Goal: Task Accomplishment & Management: Use online tool/utility

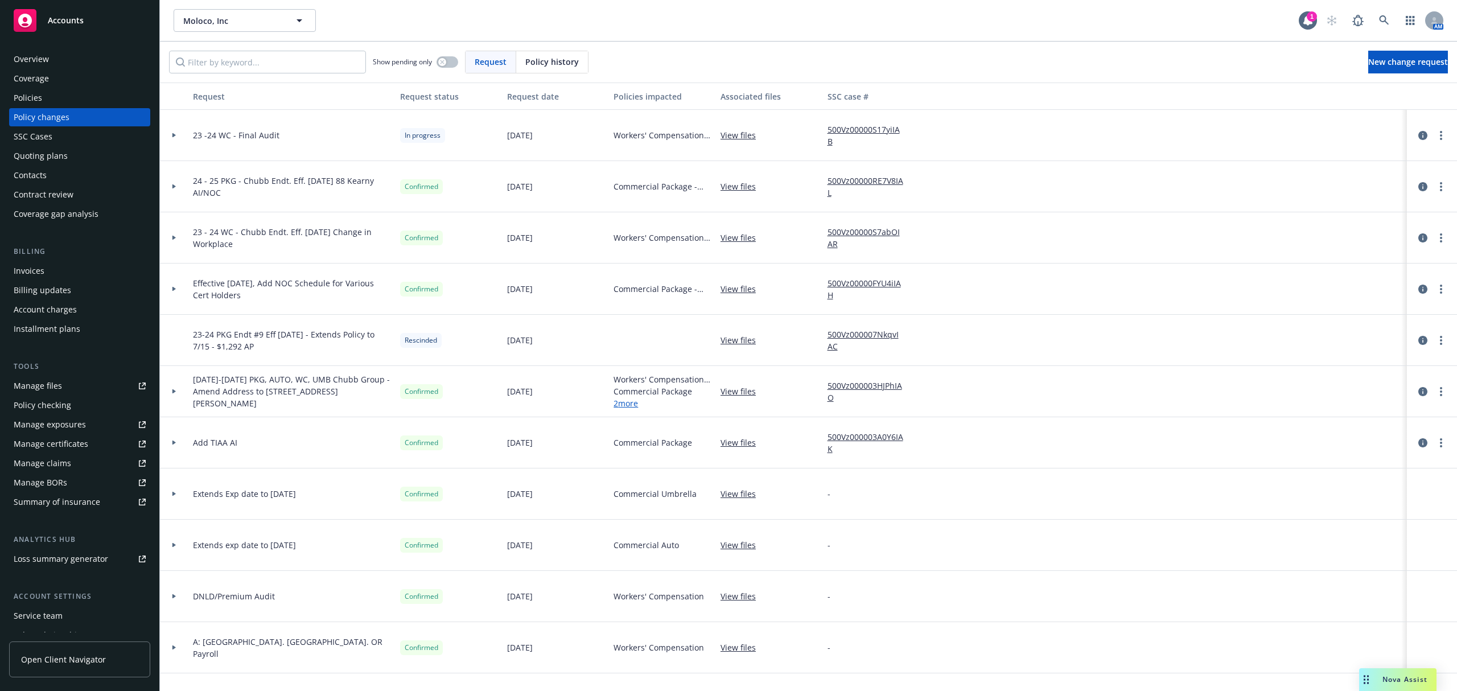
click at [86, 94] on div "Policies" at bounding box center [80, 98] width 132 height 18
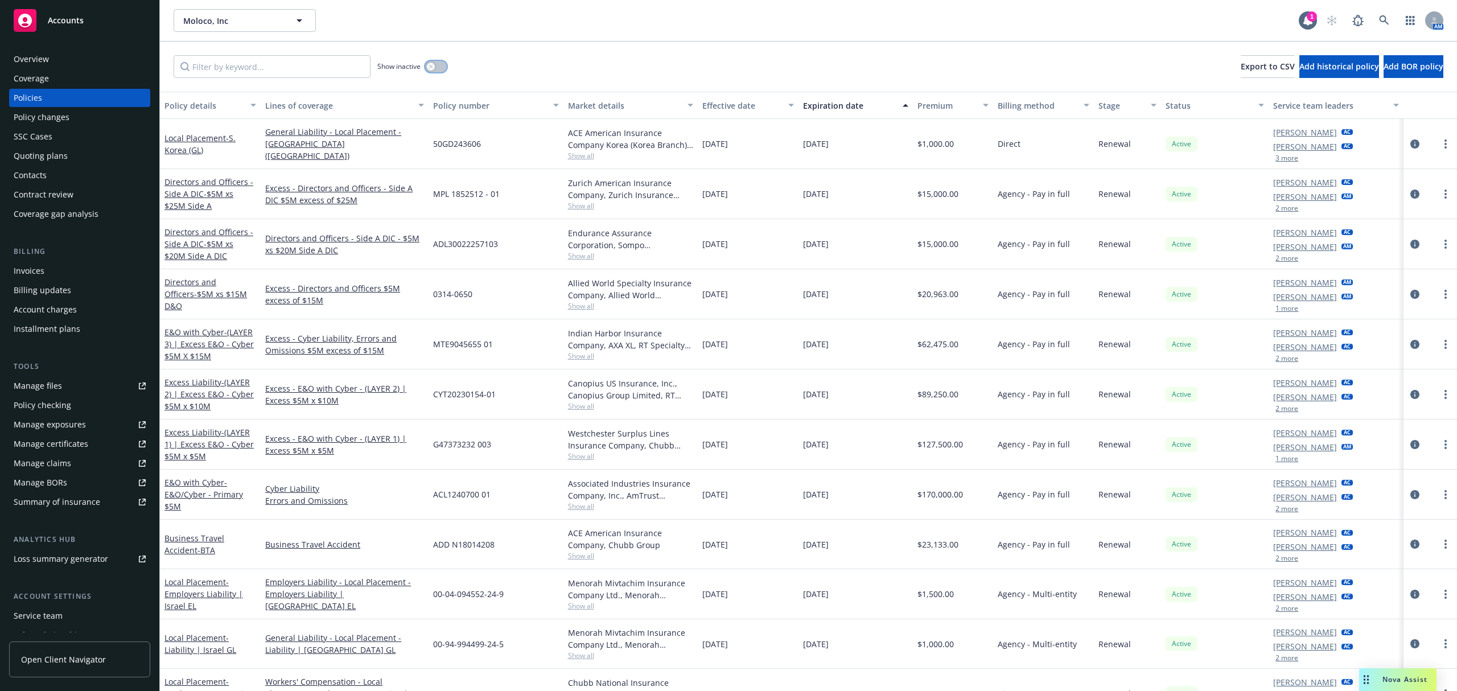
click at [437, 69] on button "button" at bounding box center [436, 66] width 22 height 11
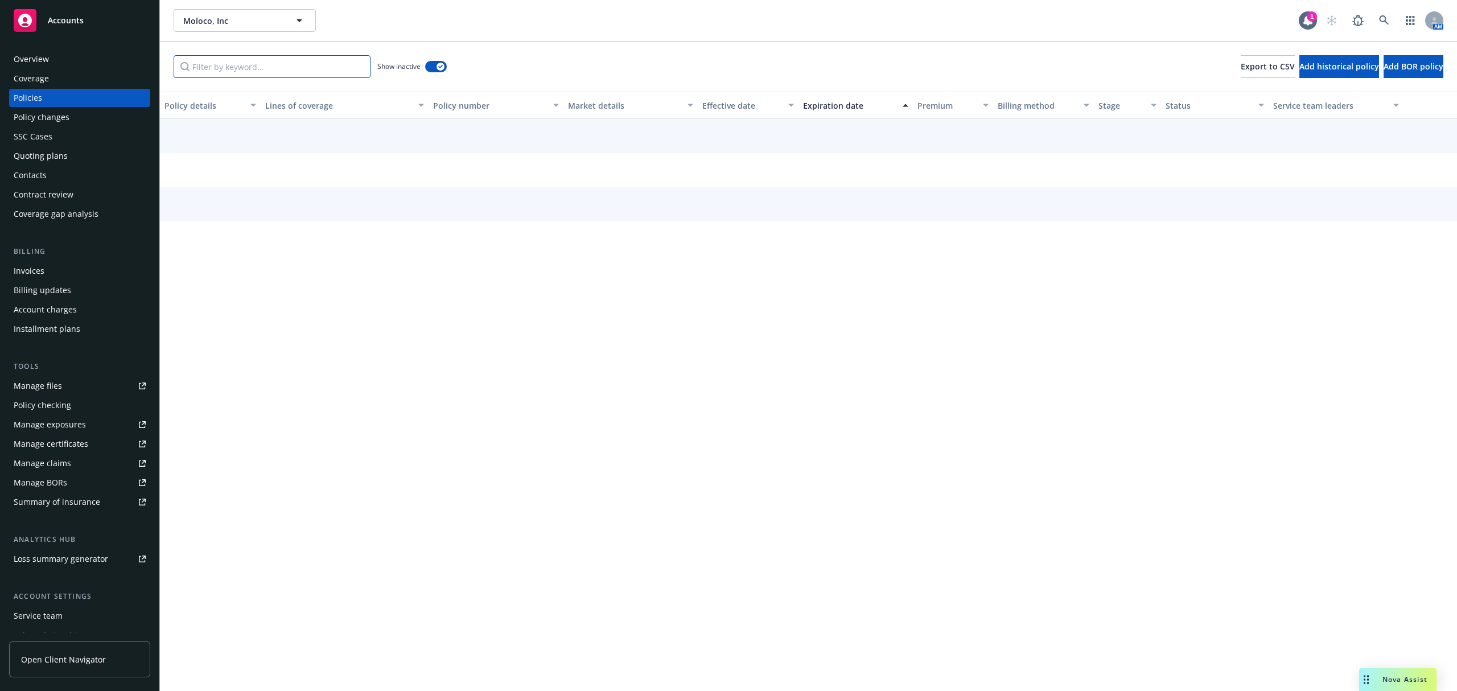
click at [311, 69] on input "Filter by keyword..." at bounding box center [272, 66] width 197 height 23
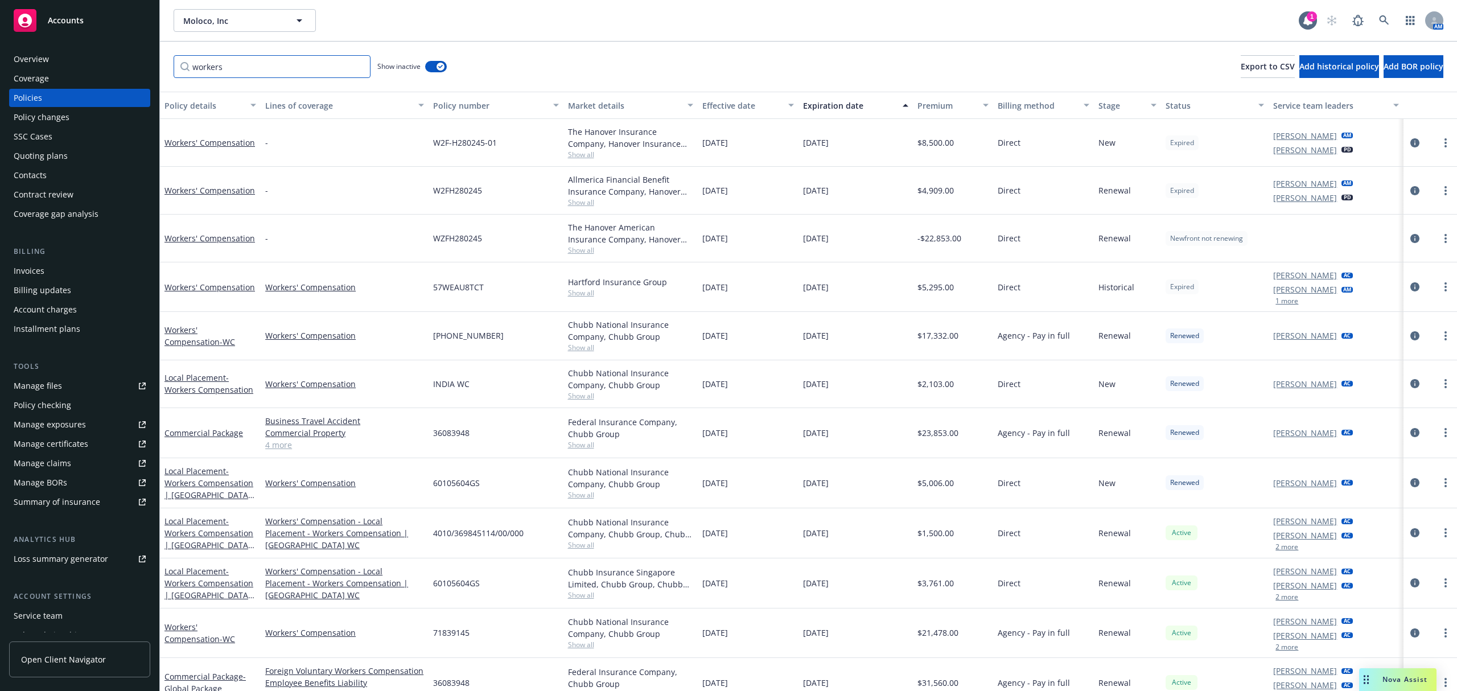
scroll to position [19, 0]
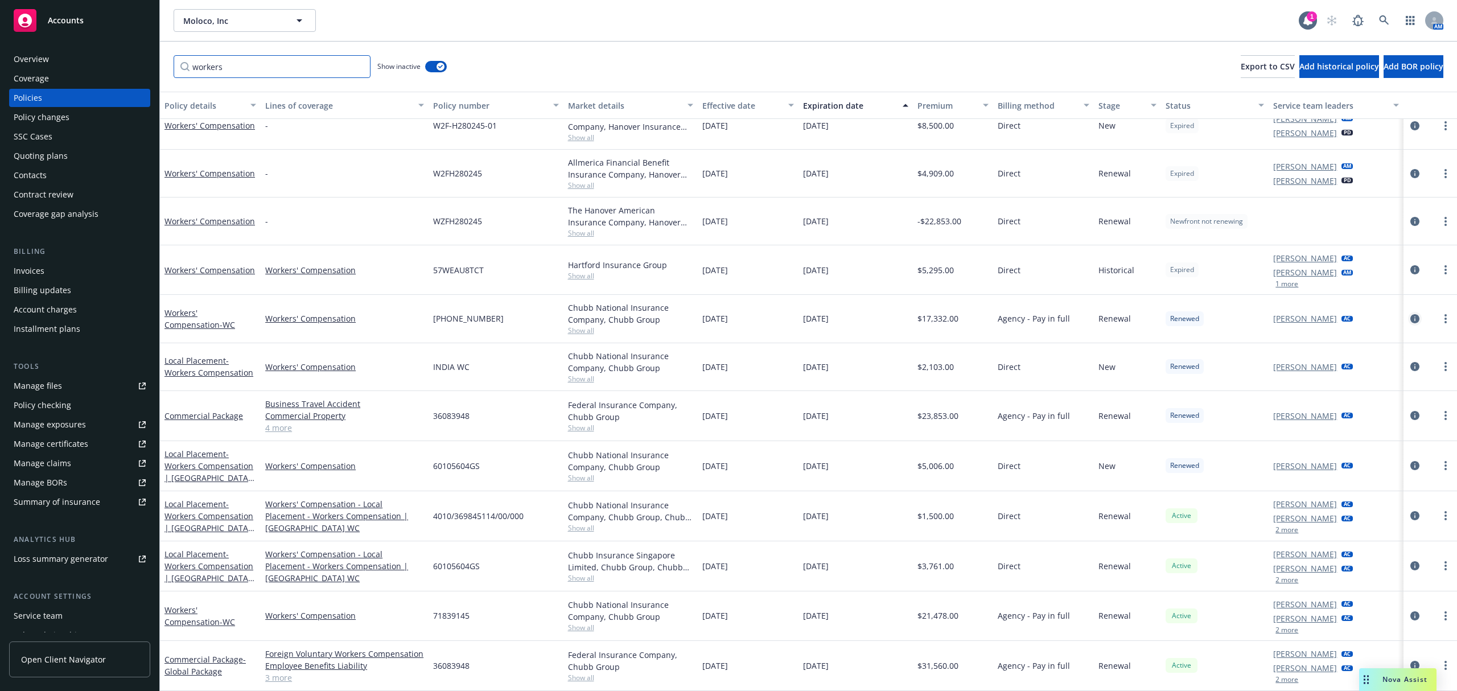
type input "workers"
click at [1410, 314] on icon "circleInformation" at bounding box center [1414, 318] width 9 height 9
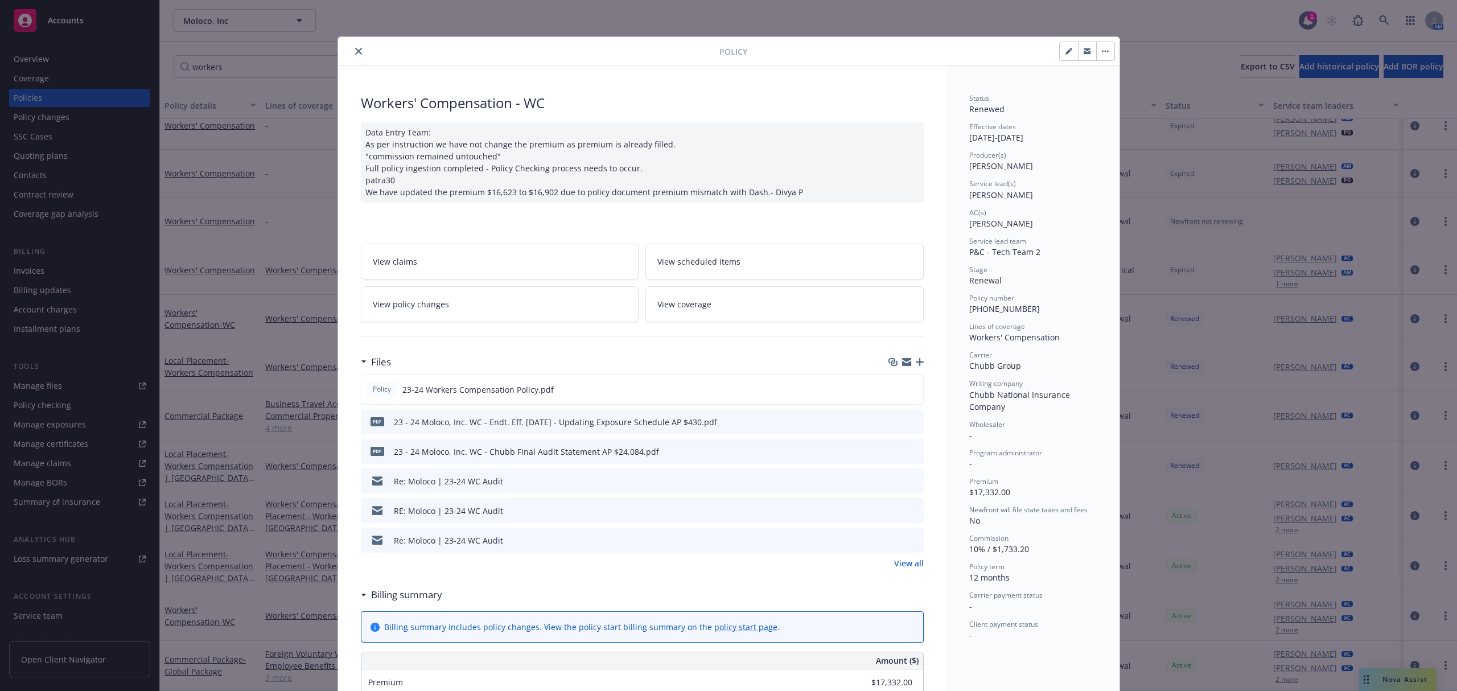
click at [506, 299] on link "View policy changes" at bounding box center [500, 304] width 278 height 36
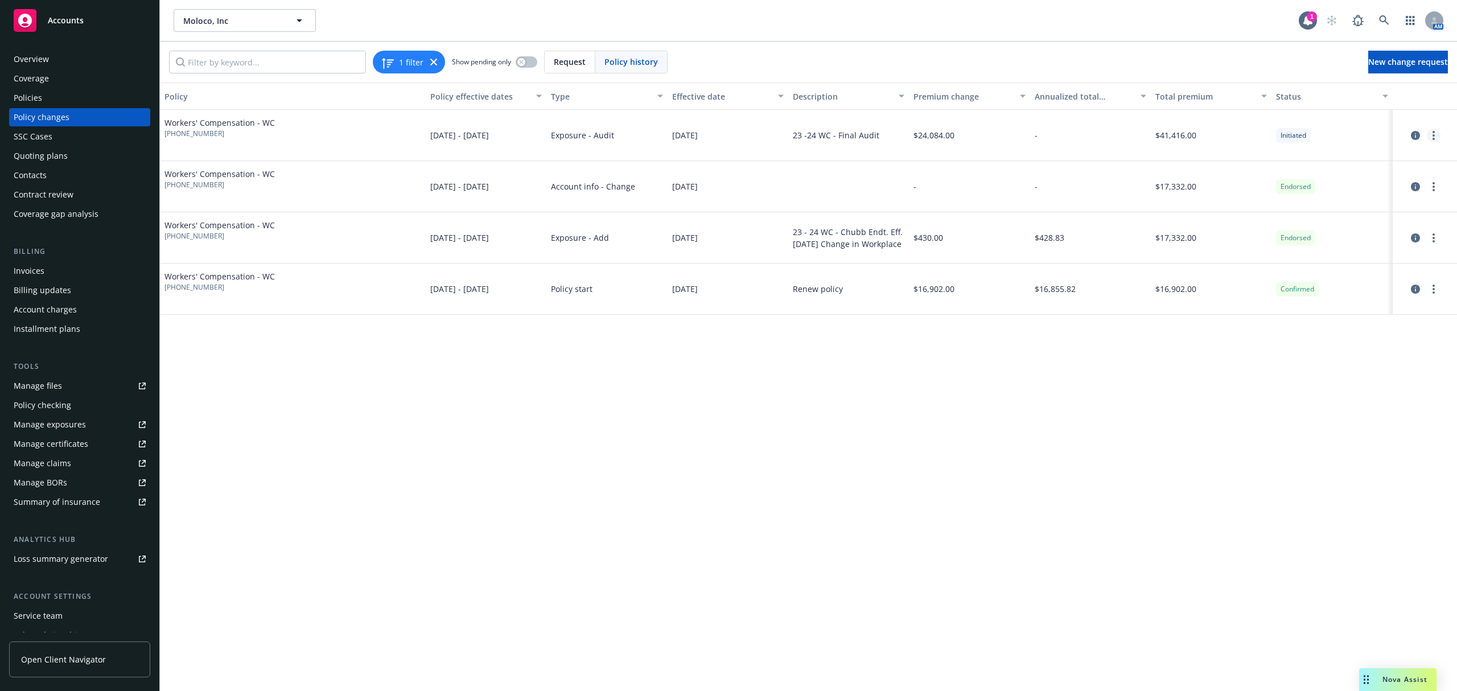
click at [1439, 135] on link "more" at bounding box center [1434, 136] width 14 height 14
click at [1378, 180] on link "Resume workflow" at bounding box center [1342, 182] width 195 height 23
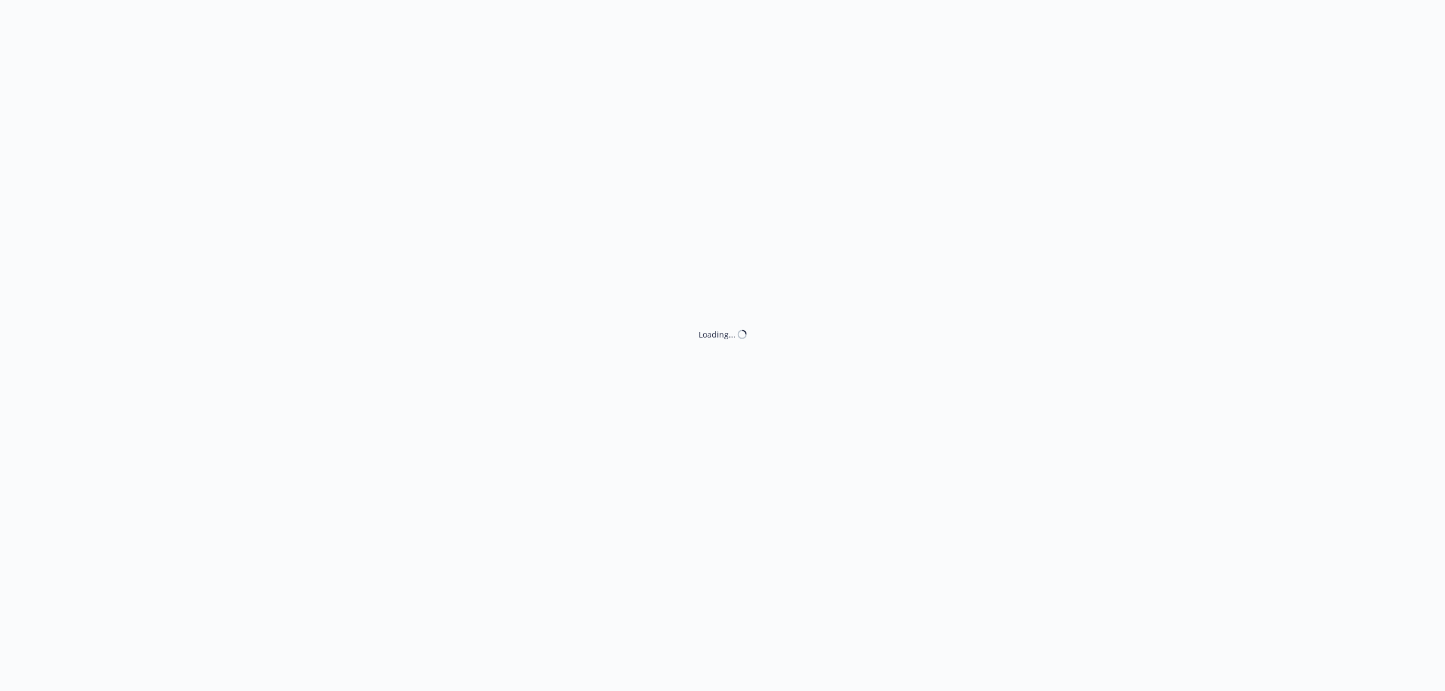
select select "ACCEPTED"
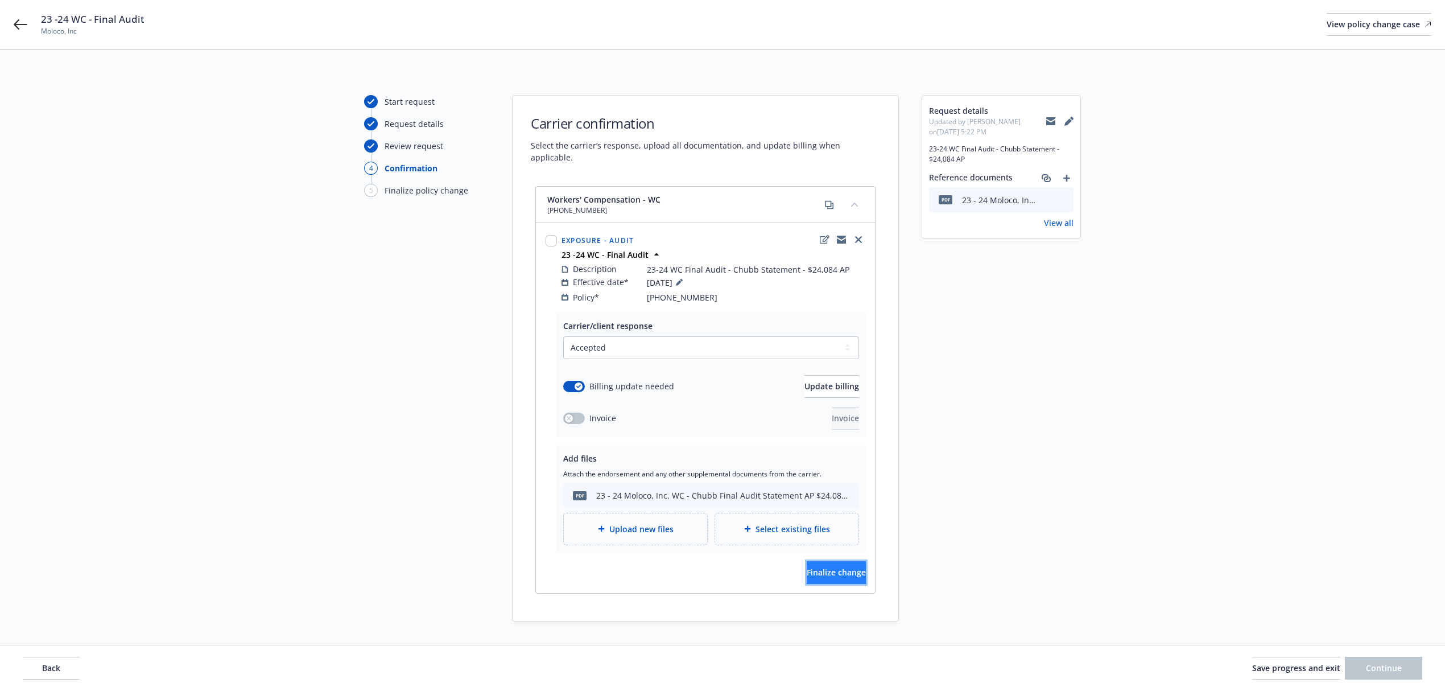
click at [852, 561] on button "Finalize change" at bounding box center [836, 572] width 59 height 23
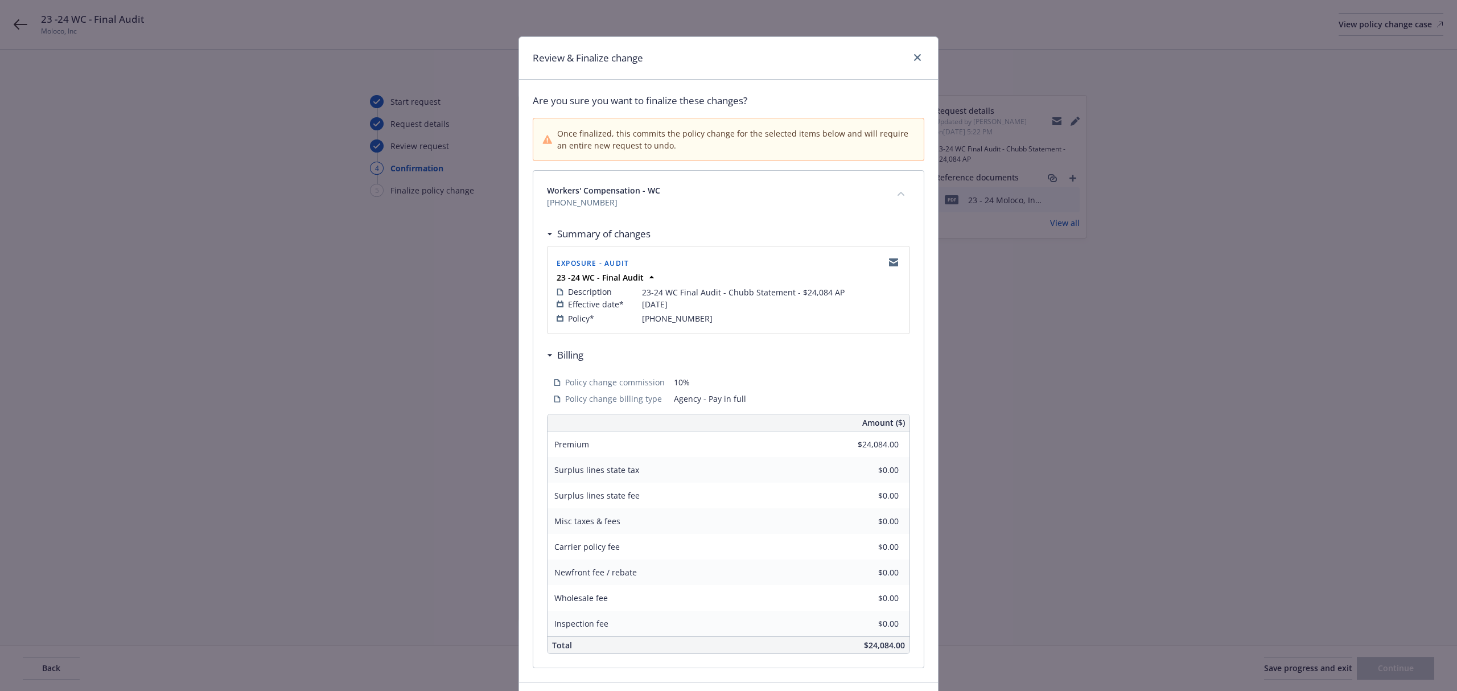
scroll to position [82, 0]
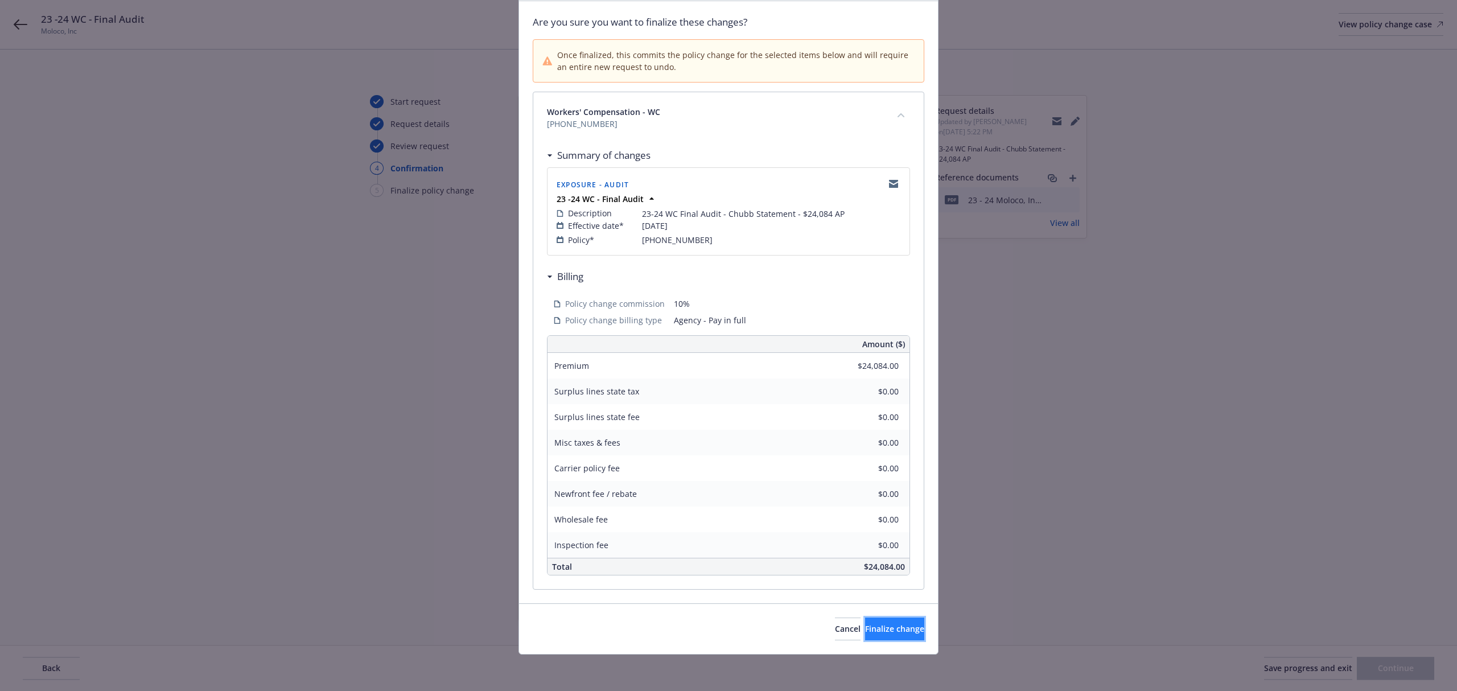
click at [913, 629] on button "Finalize change" at bounding box center [894, 628] width 59 height 23
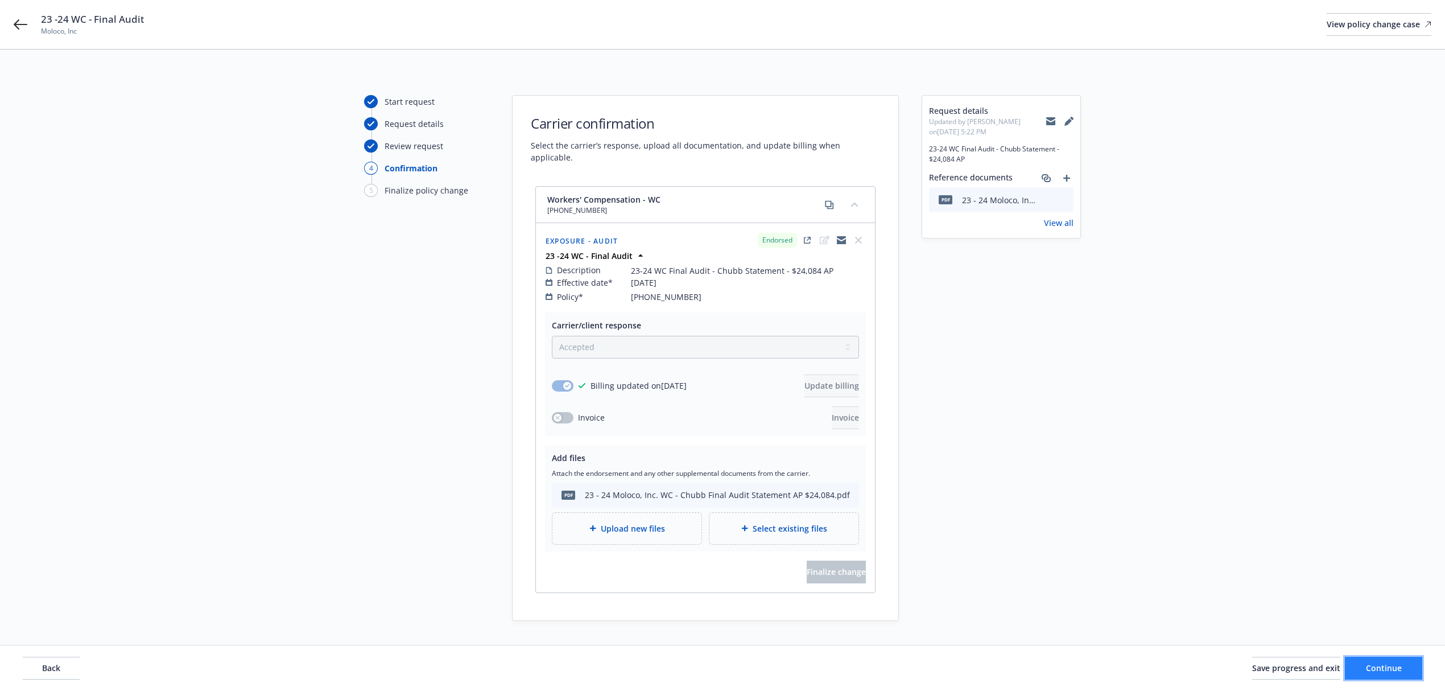
click at [1404, 661] on button "Continue" at bounding box center [1383, 668] width 77 height 23
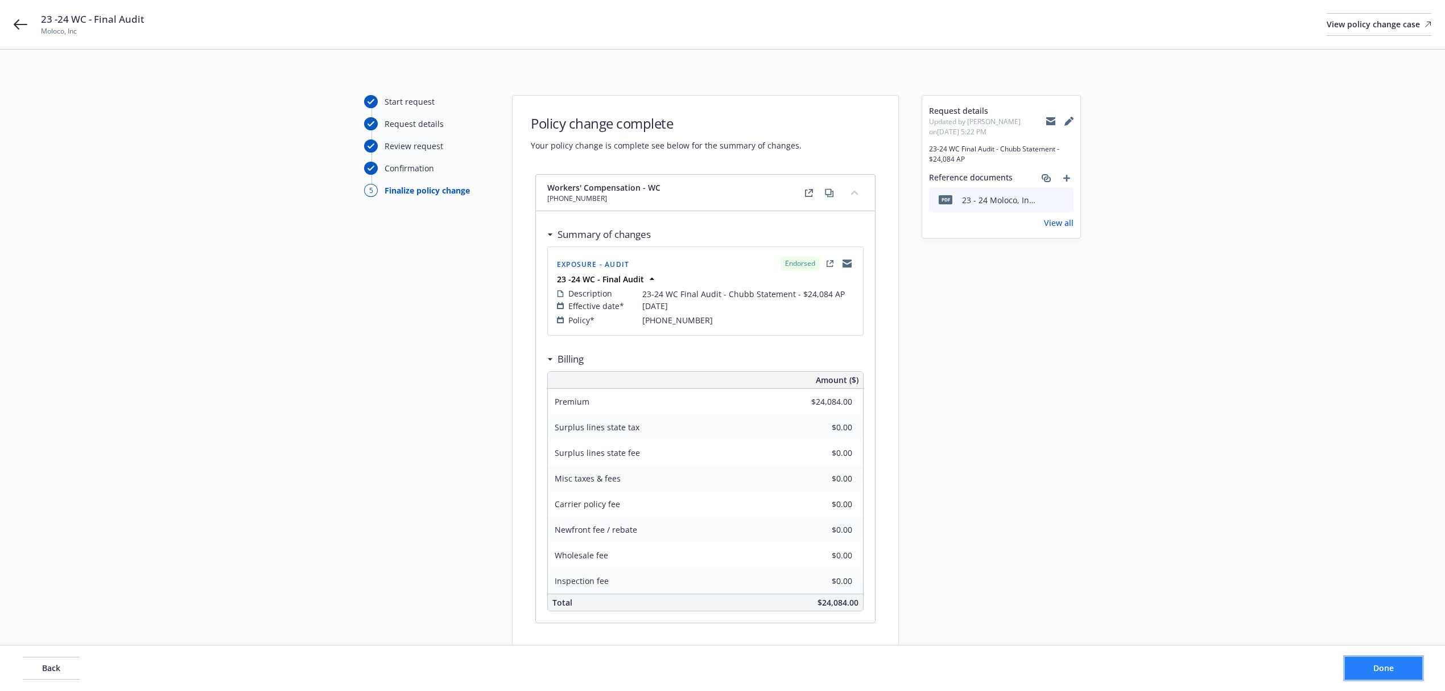
click at [1374, 672] on span "Done" at bounding box center [1384, 667] width 20 height 11
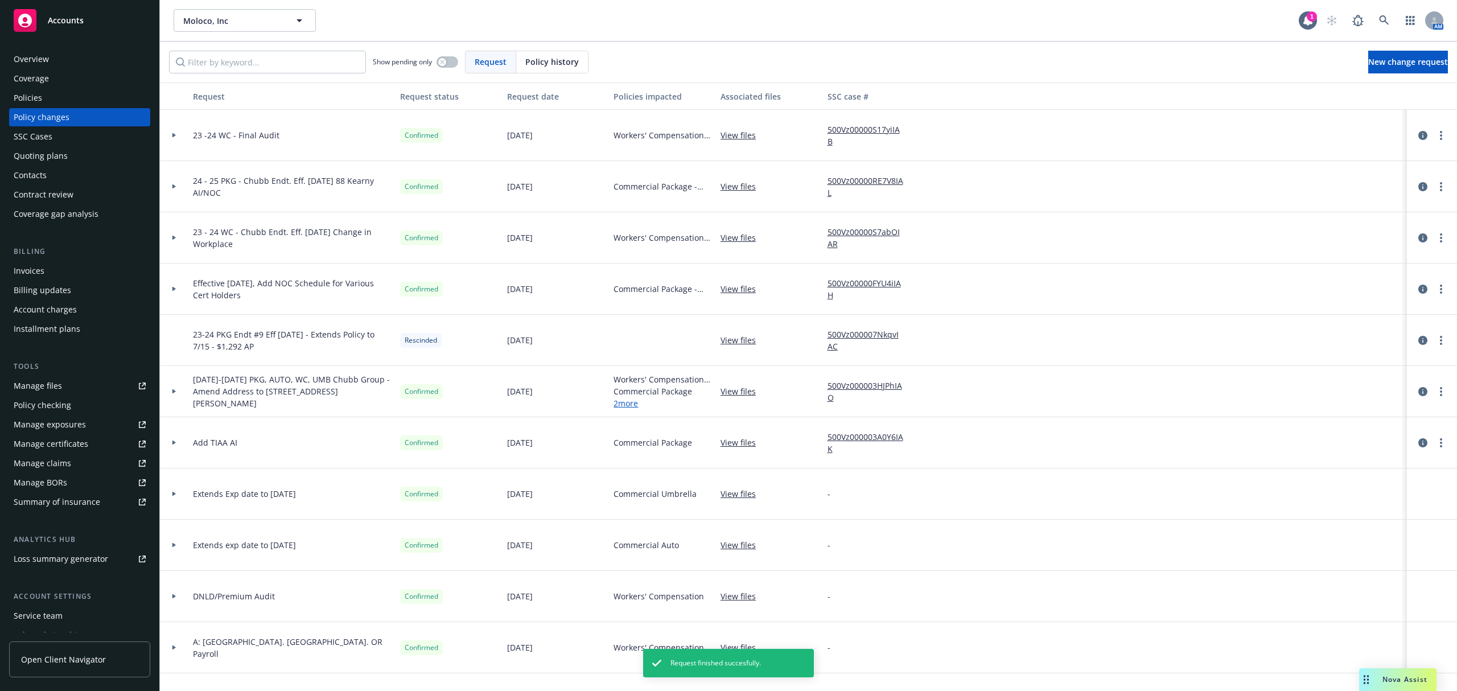
click at [92, 99] on div "Policies" at bounding box center [80, 98] width 132 height 18
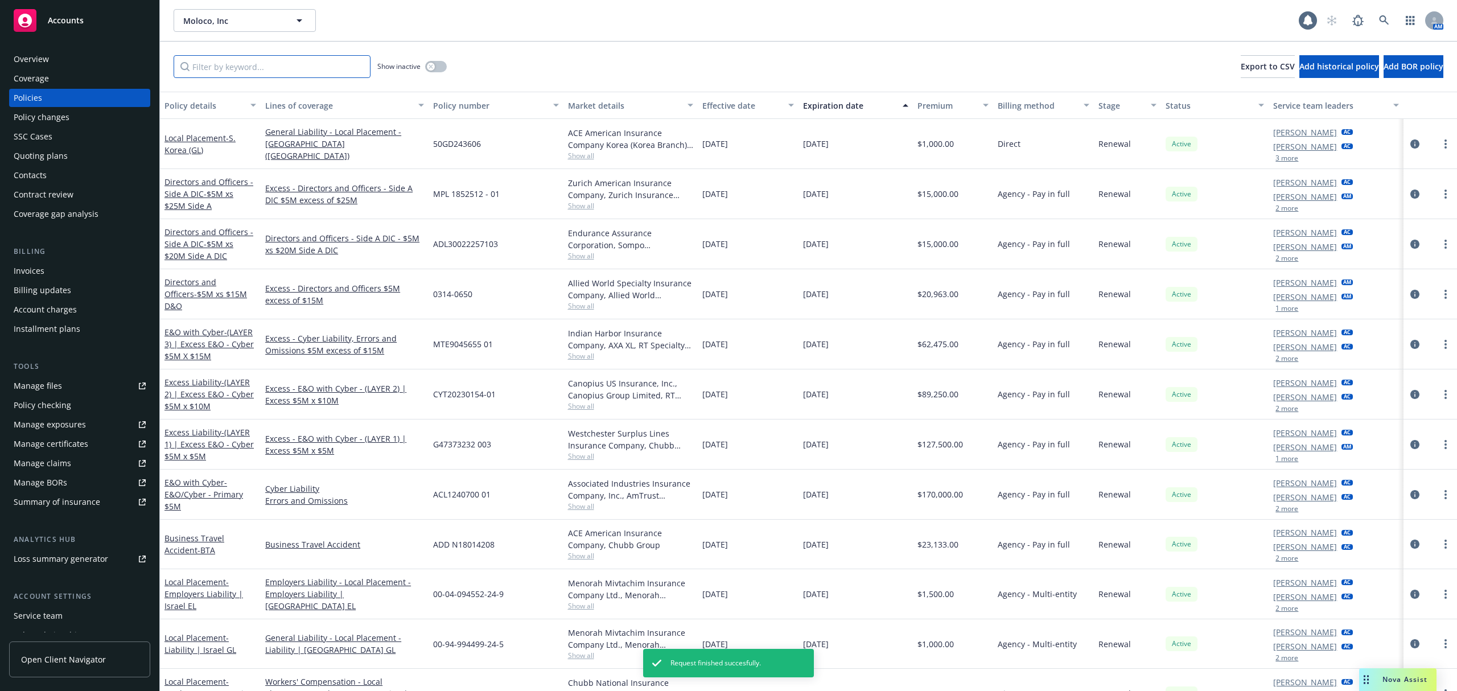
click at [288, 57] on input "Filter by keyword..." at bounding box center [272, 66] width 197 height 23
click at [431, 68] on icon "button" at bounding box center [431, 66] width 5 height 5
click at [307, 68] on input "Filter by keyword..." at bounding box center [272, 66] width 197 height 23
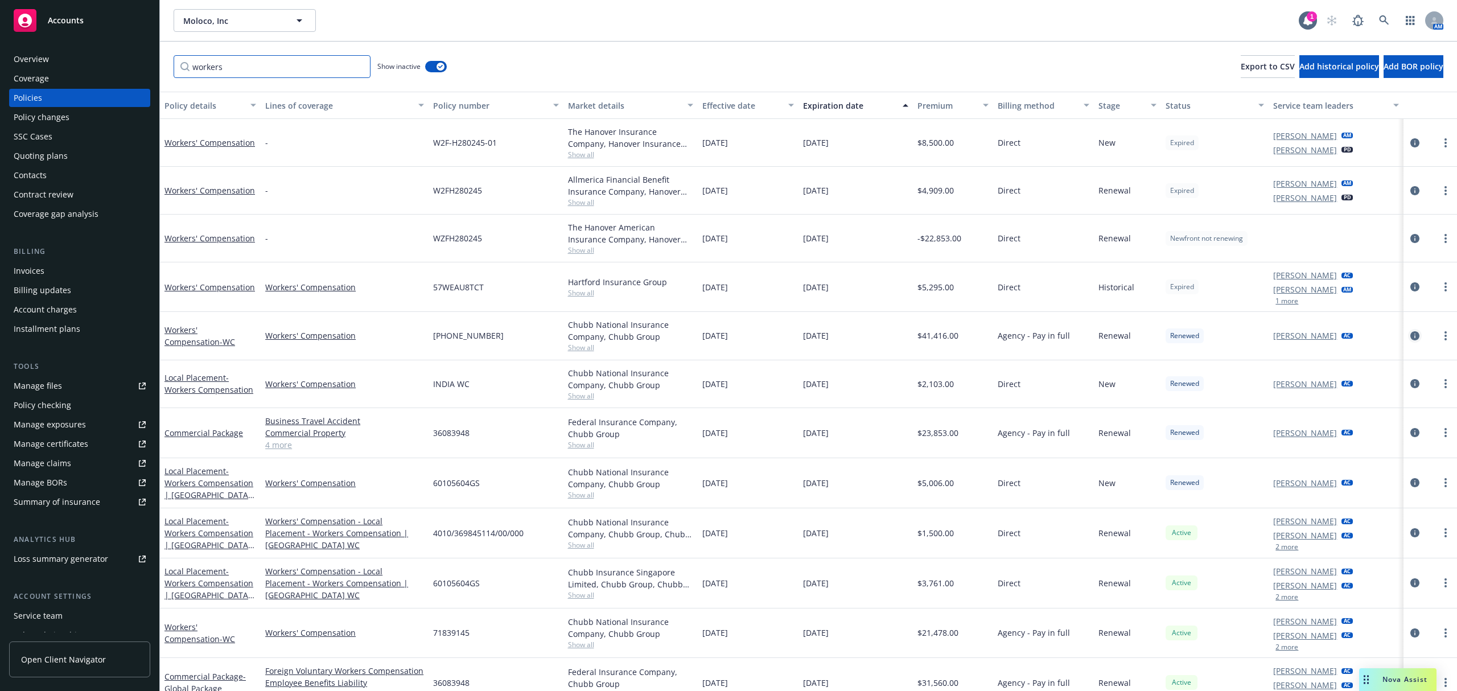
type input "workers"
click at [1410, 340] on icon "circleInformation" at bounding box center [1414, 335] width 9 height 9
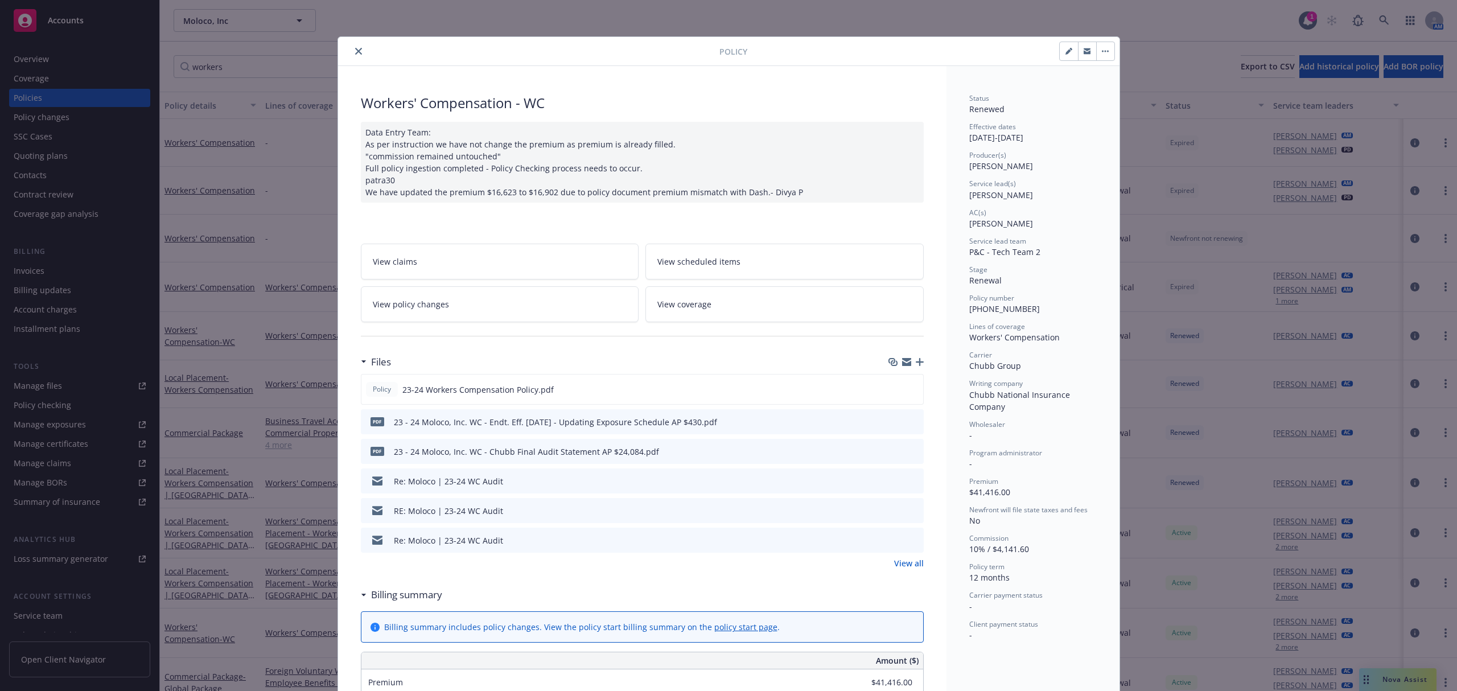
click at [578, 310] on link "View policy changes" at bounding box center [500, 304] width 278 height 36
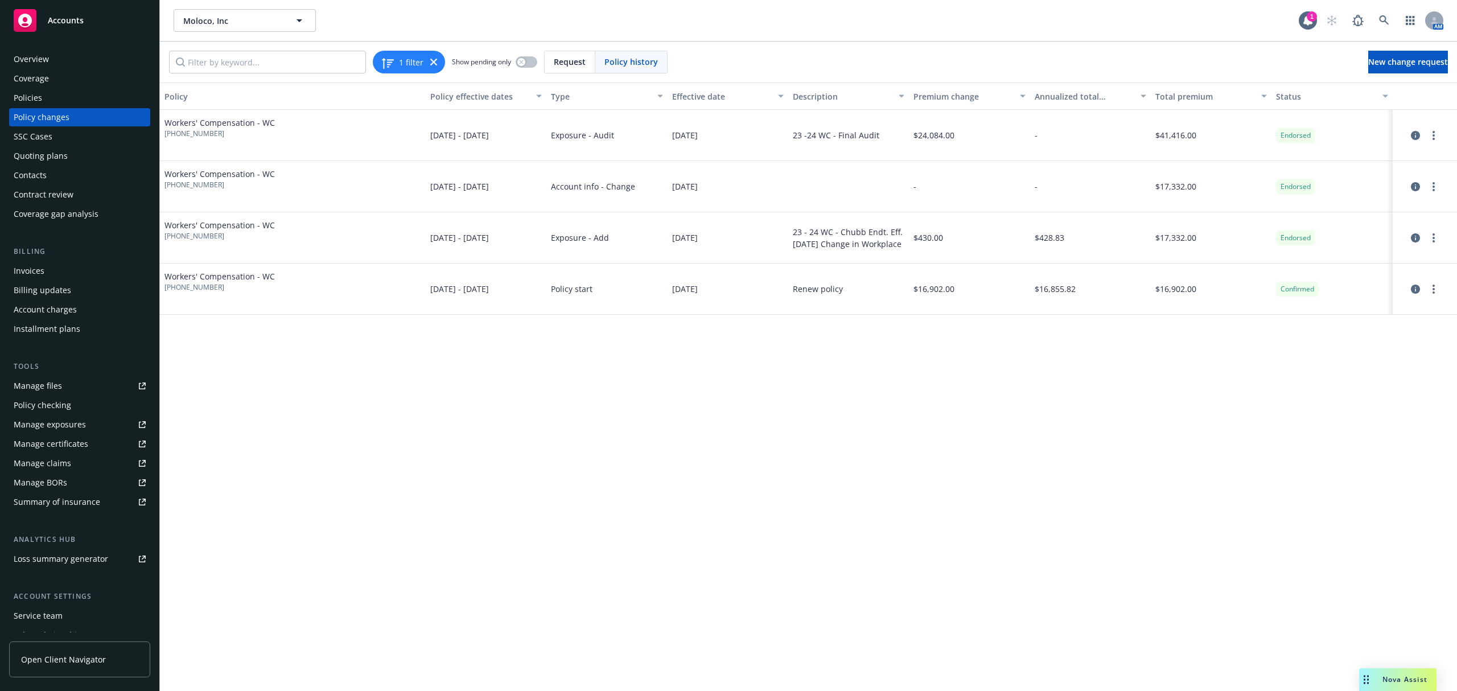
click at [49, 285] on div "Billing updates" at bounding box center [42, 290] width 57 height 18
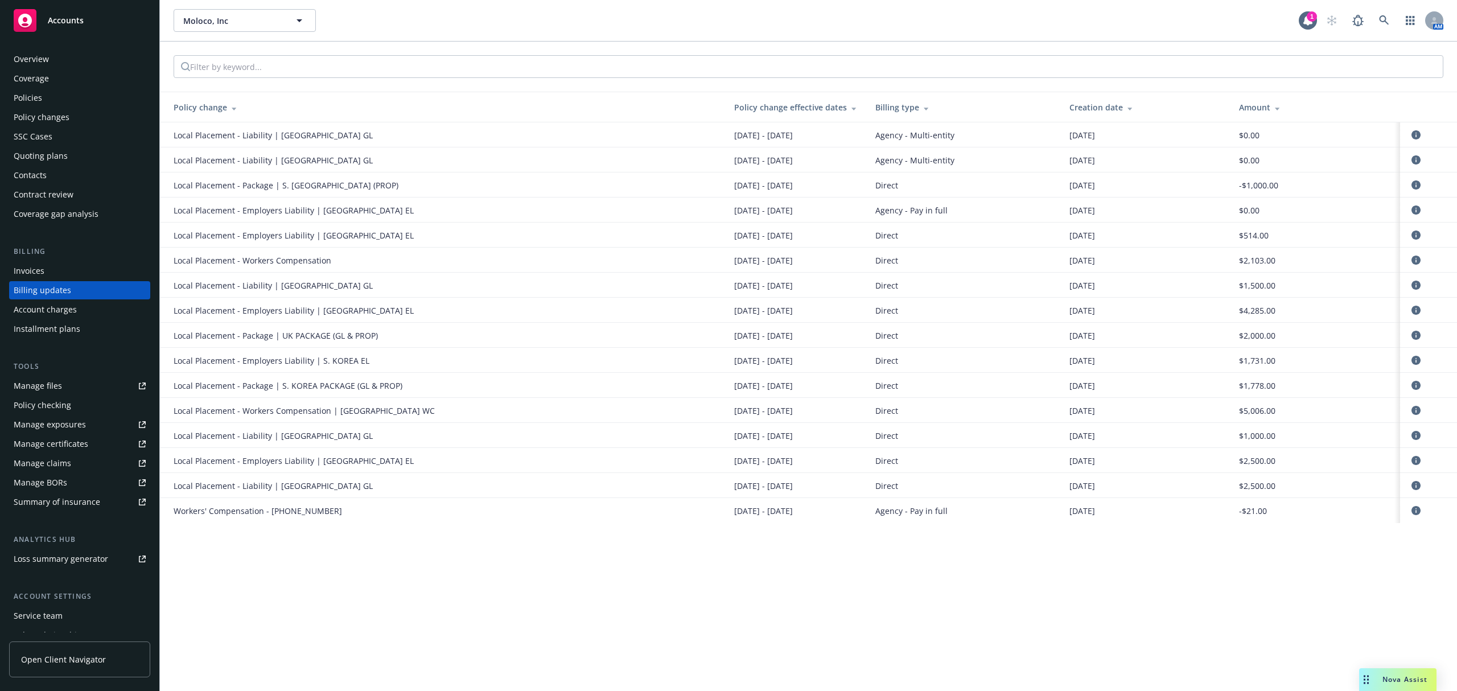
click at [48, 266] on div "Invoices" at bounding box center [80, 271] width 132 height 18
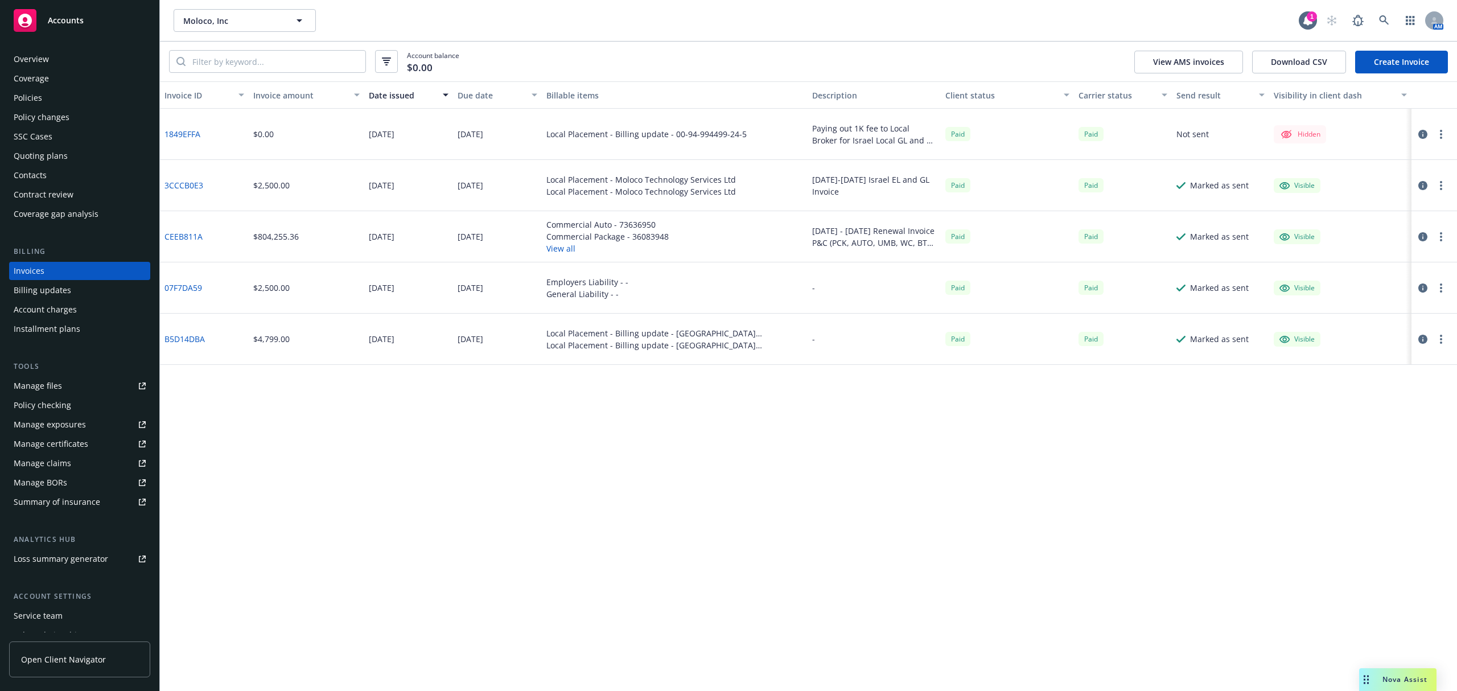
click at [1400, 59] on link "Create Invoice" at bounding box center [1401, 62] width 93 height 23
